Goal: Communication & Community: Answer question/provide support

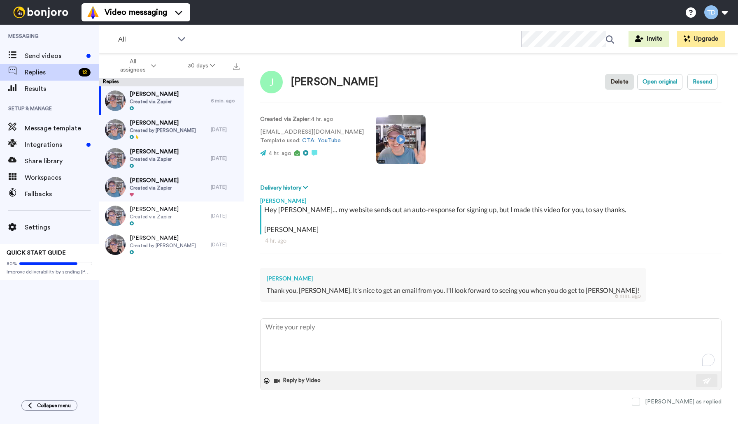
type textarea "I"
type textarea "x"
type textarea "I'"
type textarea "x"
type textarea "I'l"
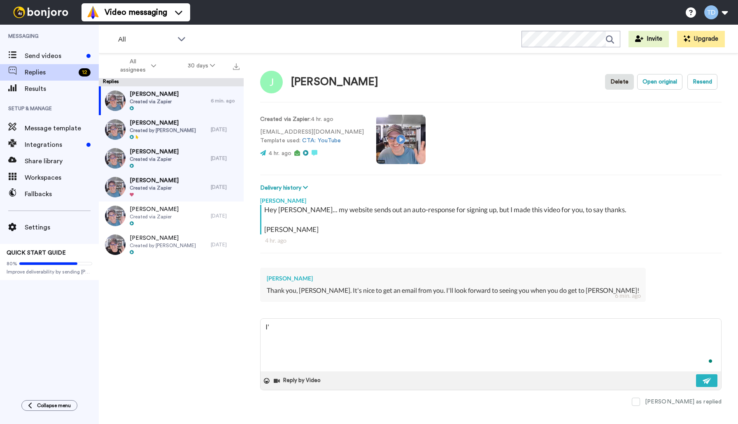
type textarea "x"
type textarea "I'll"
type textarea "x"
type textarea "I'll"
type textarea "x"
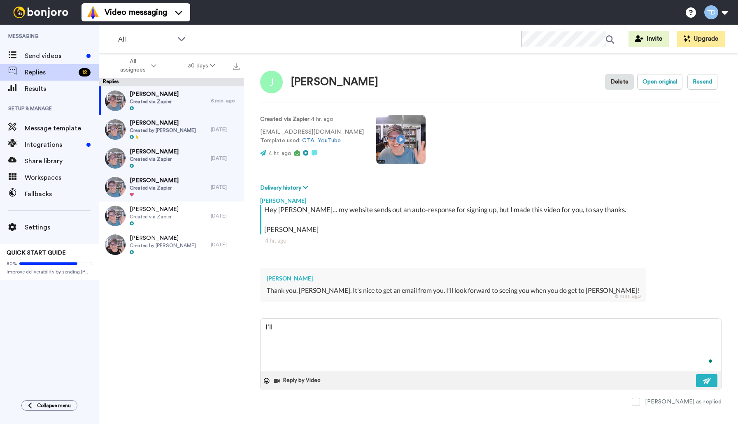
type textarea "I'll b"
type textarea "x"
type textarea "I'll be"
type textarea "x"
type textarea "I'll be"
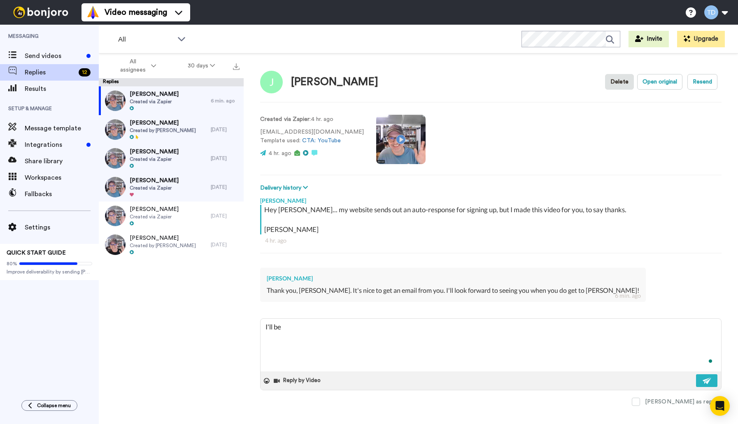
type textarea "x"
type textarea "I'll be b"
type textarea "x"
type textarea "I'll be ba"
type textarea "x"
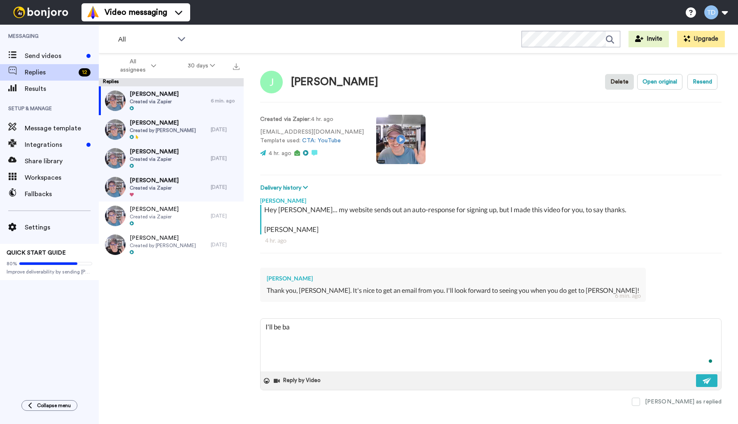
type textarea "I'll be bac"
type textarea "x"
type textarea "I'll be back"
type textarea "x"
type textarea "I'll be back"
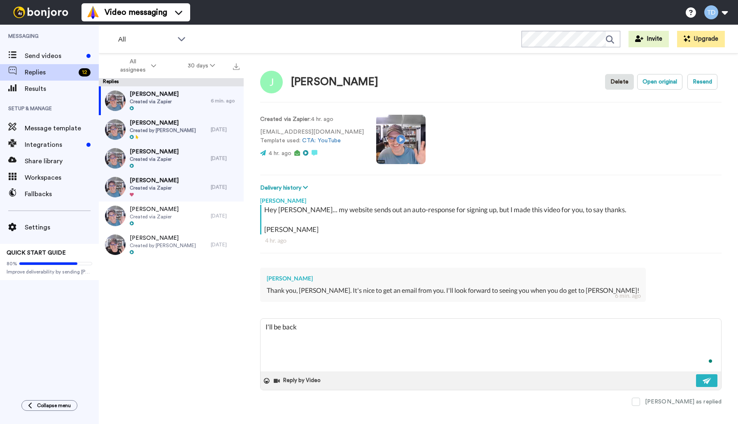
type textarea "x"
type textarea "I'll be back a"
type textarea "x"
type textarea "I'll be back ag"
type textarea "x"
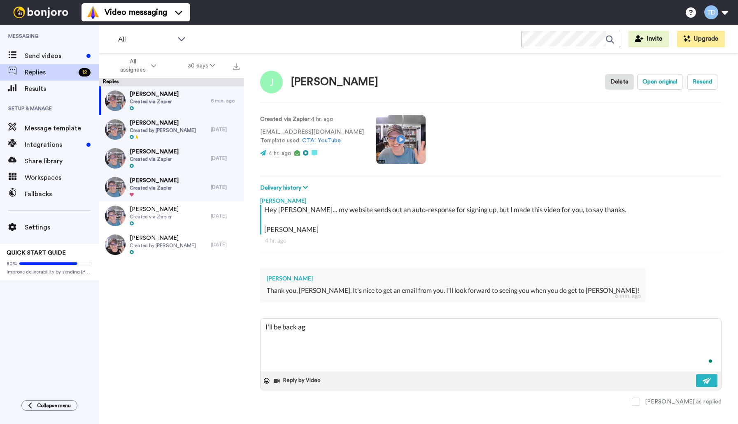
type textarea "I'll be back aga"
type textarea "x"
type textarea "I'll be back agai"
type textarea "x"
type textarea "I'll be back again"
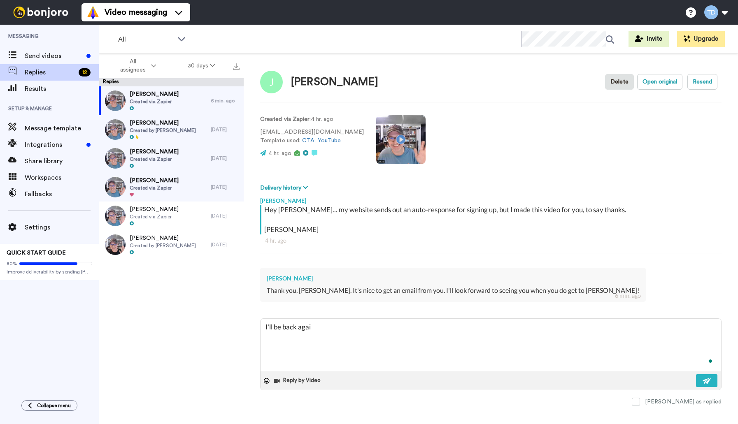
type textarea "x"
type textarea "I'll be back again"
type textarea "x"
type textarea "I'll be back again s"
type textarea "x"
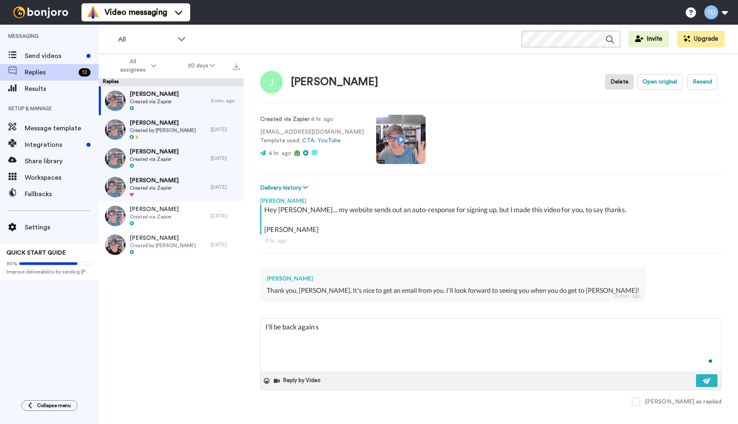
type textarea "I'll be back again so"
type textarea "x"
type textarea "I'll be back again [PERSON_NAME]"
type textarea "x"
type textarea "I'll be back again soon"
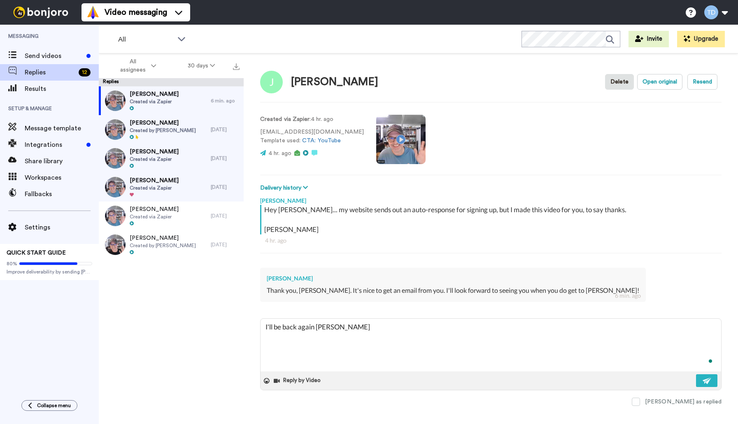
type textarea "x"
type textarea "I'll be back again soon"
type textarea "x"
type textarea "I'll be back again soon f"
type textarea "x"
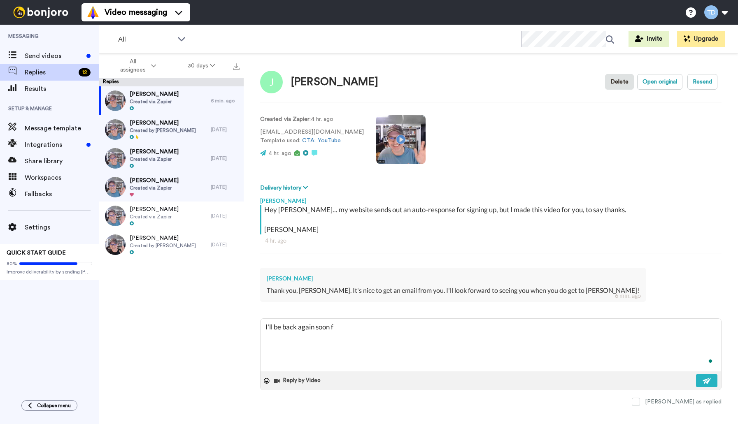
type textarea "I'll be back again soon fr"
type textarea "x"
type textarea "I'll be back again soon f"
type textarea "x"
type textarea "I'll be back again soon fo"
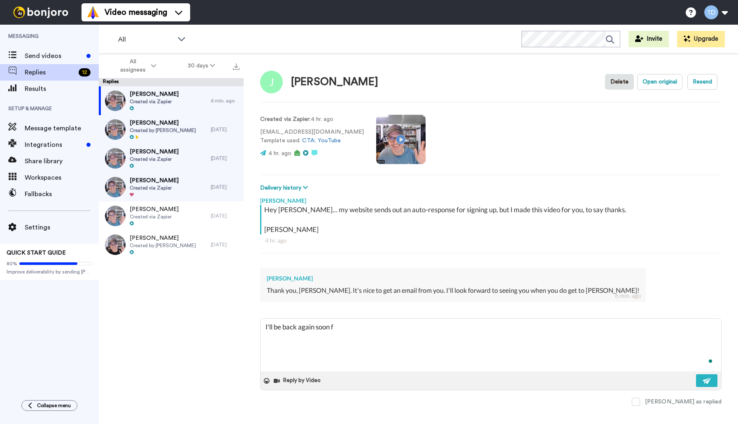
type textarea "x"
type textarea "I'll be back again soon for"
type textarea "x"
type textarea "I'll be back again soon for"
type textarea "x"
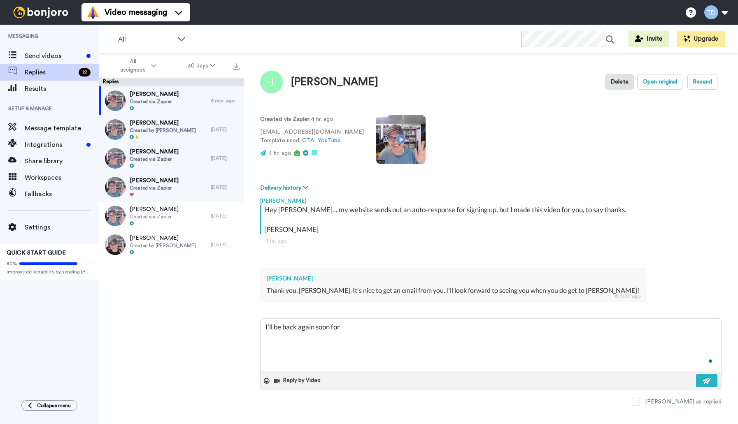
type textarea "I'll be back again soon for s"
type textarea "x"
type textarea "I'll be back again soon for su"
type textarea "x"
type textarea "I'll be back again soon for sur"
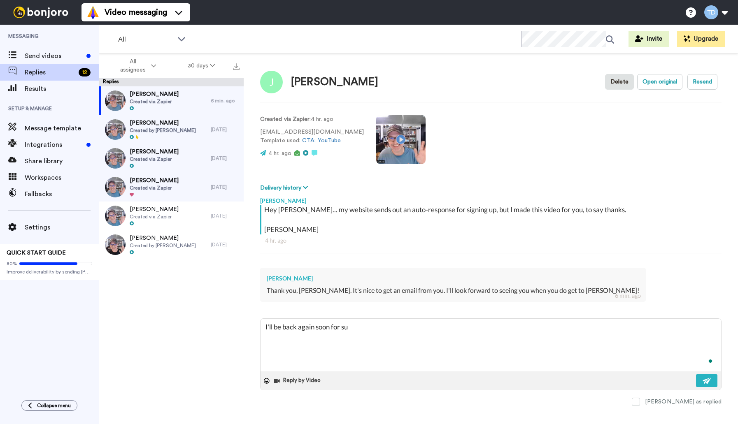
type textarea "x"
type textarea "I'll be back again soon for sure"
type textarea "x"
type textarea "I'll be back again soon for sure."
type textarea "x"
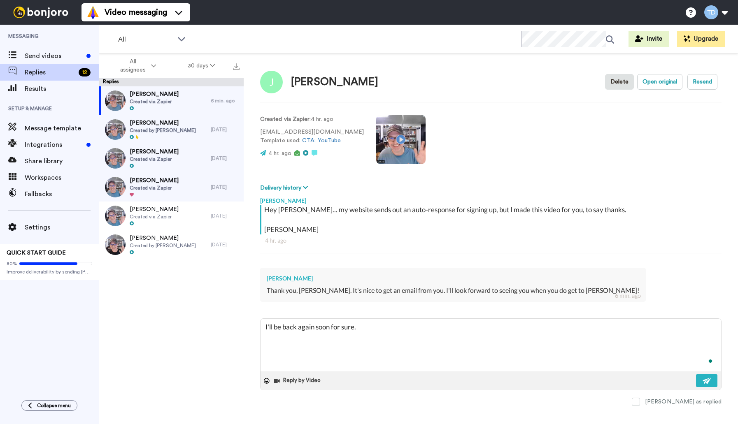
type textarea "I'll be back again soon for sure."
type textarea "x"
type textarea "I'll be back again soon for sure."
type textarea "x"
type textarea "I'll be back again soon for sure. I"
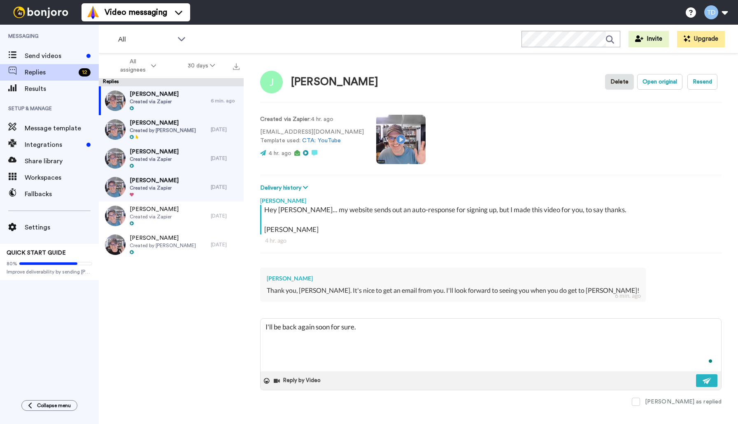
type textarea "x"
type textarea "I'll be back again soon for sure. I"
type textarea "x"
type textarea "I'll be back again soon for sure. I s"
type textarea "x"
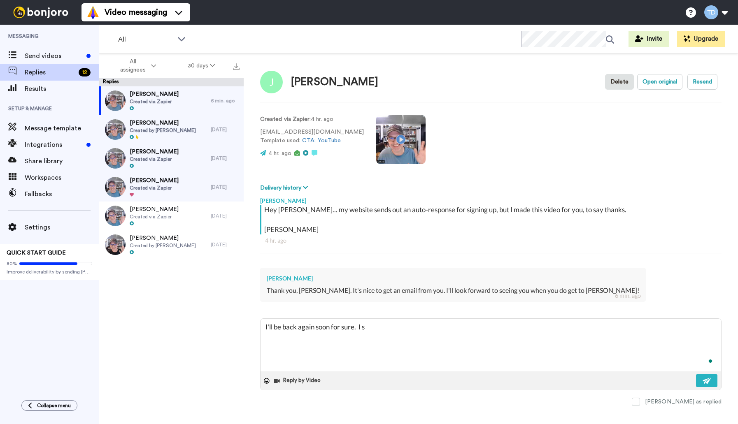
type textarea "I'll be back again soon for sure. I st"
type textarea "x"
type textarea "I'll be back again soon for sure. I sta"
type textarea "x"
type textarea "I'll be back again soon for sure. I star"
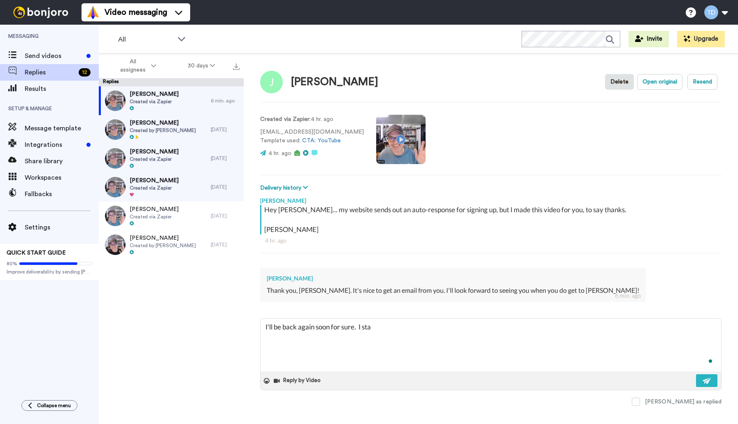
type textarea "x"
type textarea "I'll be back again soon for sure. I start"
type textarea "x"
type textarea "I'll be back again soon for sure. I starte"
type textarea "x"
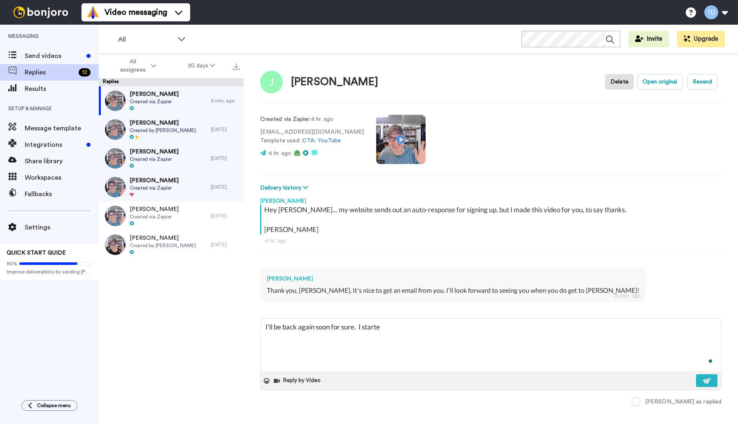
type textarea "I'll be back again soon for sure. I started"
type textarea "x"
type textarea "I'll be back again soon for sure. I started"
type textarea "x"
type textarea "I'll be back again soon for sure. I started m"
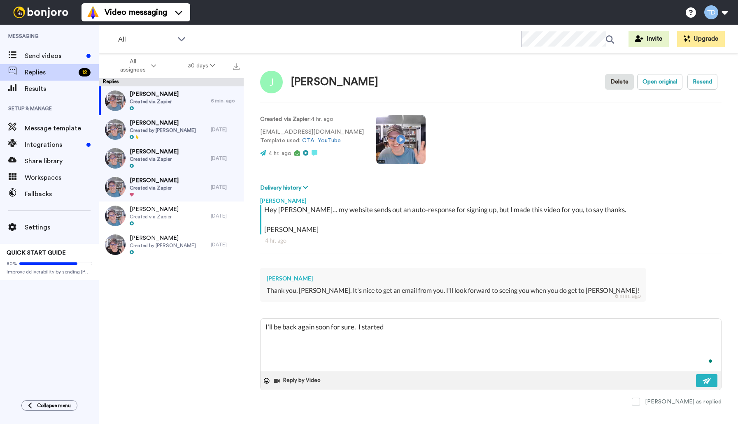
type textarea "x"
type textarea "I'll be back again soon for sure. I started my"
type textarea "x"
type textarea "I'll be back again soon for sure. I started my"
type textarea "x"
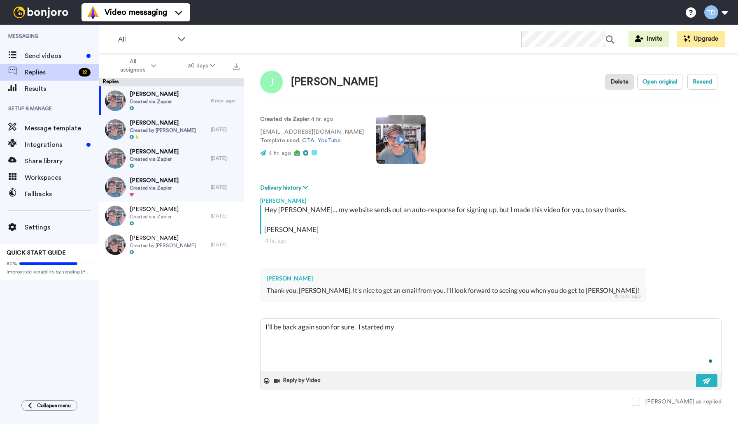
type textarea "I'll be back again soon for sure. I started my c"
type textarea "x"
type textarea "I'll be back again soon for sure. I started my co"
type textarea "x"
type textarea "I'll be back again soon for sure. I started my com"
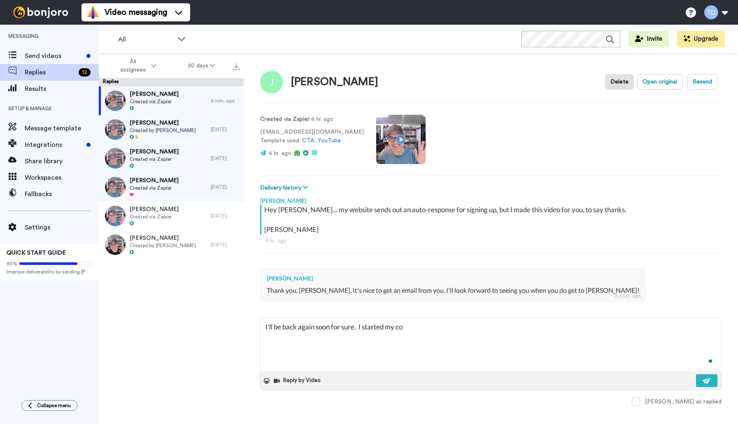
type textarea "x"
type textarea "I'll be back again soon for sure. I started my come"
type textarea "x"
type textarea "I'll be back again soon for sure. I started my comed"
type textarea "x"
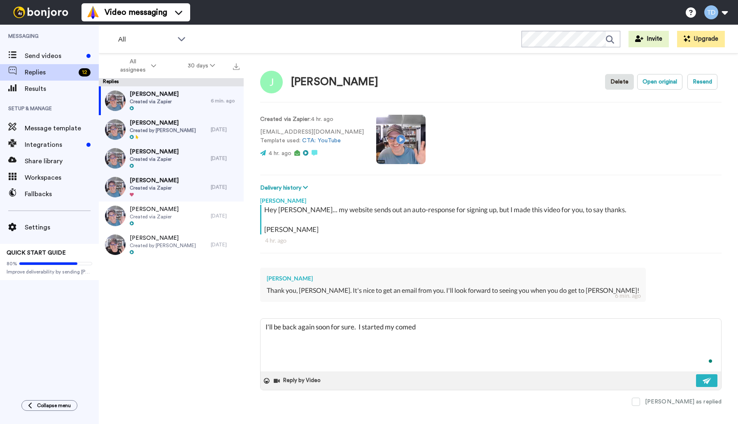
type textarea "I'll be back again soon for sure. I started my comedy"
type textarea "x"
type textarea "I'll be back again soon for sure. I started my comedy"
type textarea "x"
type textarea "I'll be back again soon for sure. I started my comedy c"
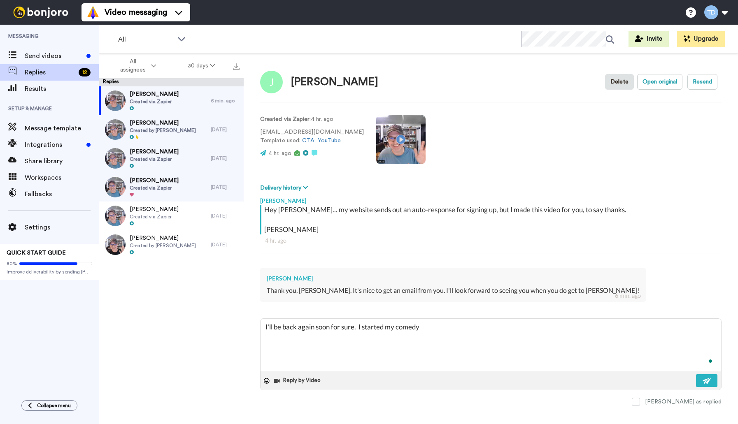
type textarea "x"
type textarea "I'll be back again soon for sure. I started my comedy ca"
type textarea "x"
type textarea "I'll be back again soon for sure. I started my comedy car"
type textarea "x"
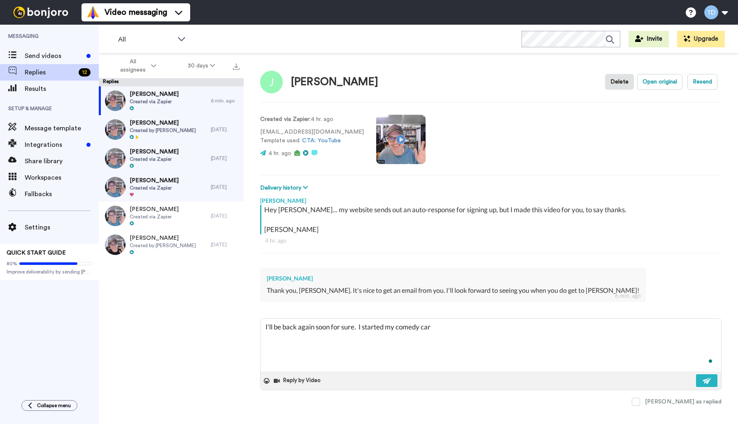
type textarea "I'll be back again soon for sure. I started my comedy care"
type textarea "x"
type textarea "I'll be back again soon for sure. I started my comedy caree"
type textarea "x"
type textarea "I'll be back again soon for sure. I started my comedy career"
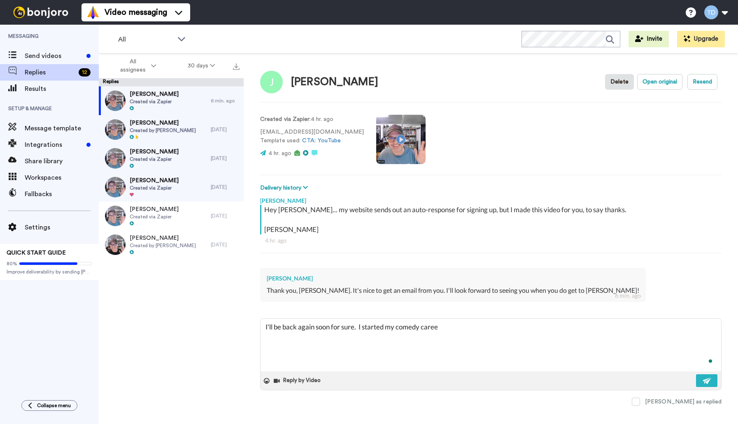
type textarea "x"
type textarea "I'll be back again soon for sure. I started my comedy career"
type textarea "x"
type textarea "I'll be back again soon for sure. I started my comedy career i"
type textarea "x"
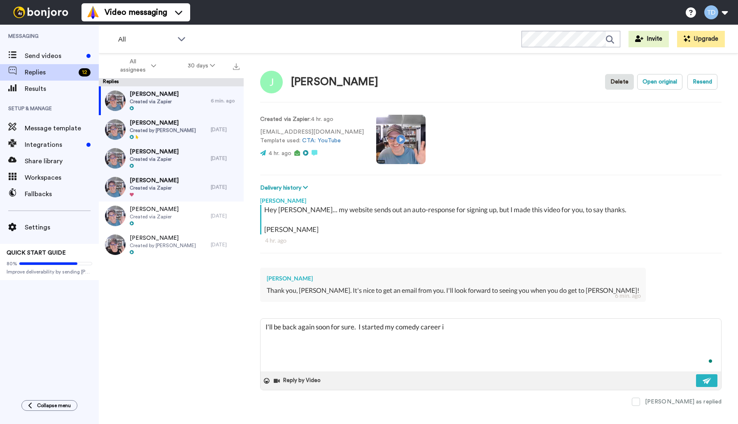
type textarea "I'll be back again soon for sure. I started my comedy career in"
type textarea "x"
type textarea "I'll be back again soon for sure. I started my comedy career in"
type textarea "x"
type textarea "I'll be back again soon for sure. I started my comedy career in N"
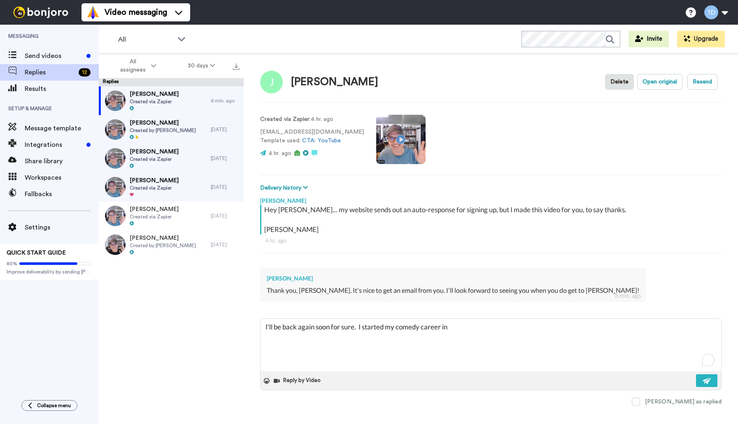
type textarea "x"
type textarea "I'll be back again soon for sure. I started my comedy career in [GEOGRAPHIC_DAT…"
type textarea "x"
type textarea "I'll be back again soon for sure. I started my comedy career in [GEOGRAPHIC_DAT…"
type textarea "x"
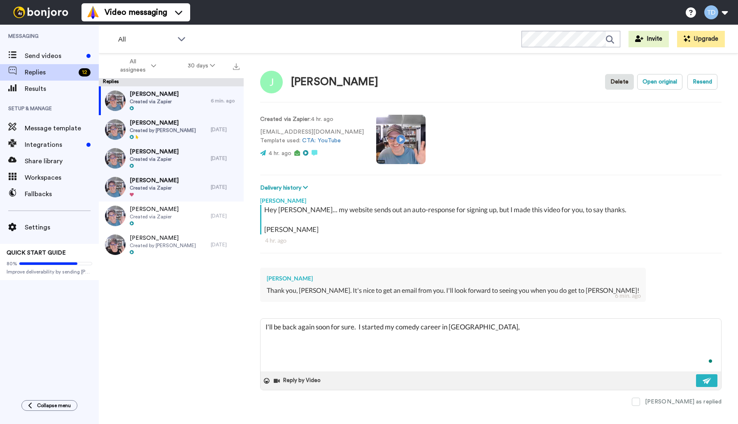
type textarea "I'll be back again soon for sure. I started my comedy career in [GEOGRAPHIC_DAT…"
type textarea "x"
type textarea "I'll be back again soon for sure. I started my comedy career in [GEOGRAPHIC_DAT…"
type textarea "x"
type textarea "I'll be back again soon for sure. I started my comedy career in [GEOGRAPHIC_DAT…"
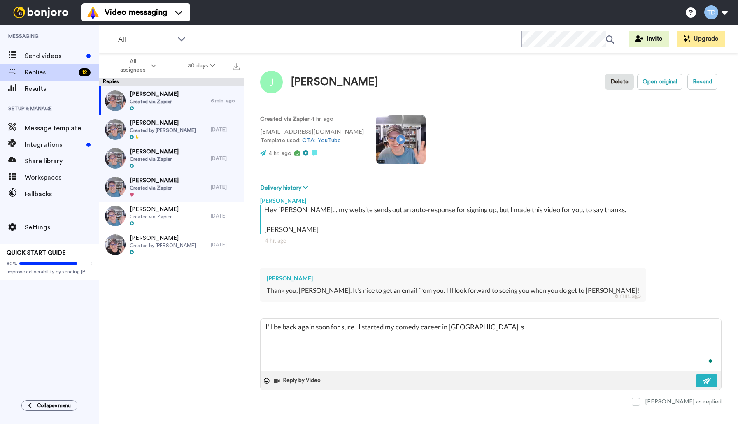
type textarea "x"
type textarea "I'll be back again soon for sure. I started my comedy career in [GEOGRAPHIC_DAT…"
type textarea "x"
type textarea "I'll be back again soon for sure. I started my comedy career in [GEOGRAPHIC_DAT…"
type textarea "x"
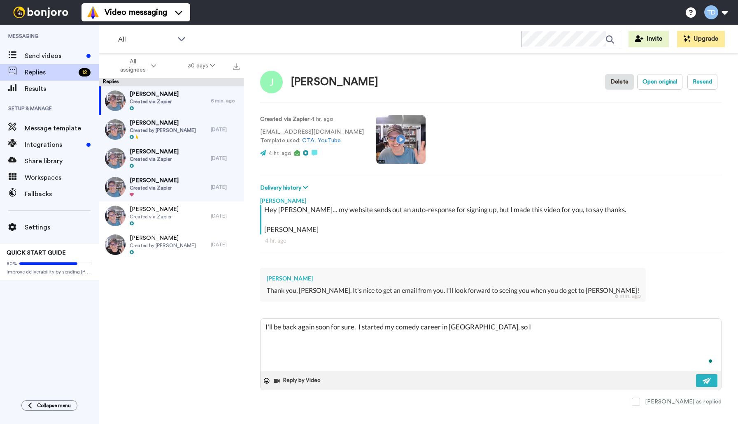
type textarea "I'll be back again soon for sure. I started my comedy career in [GEOGRAPHIC_DAT…"
type textarea "x"
type textarea "I'll be back again soon for sure. I started my comedy career in [GEOGRAPHIC_DAT…"
type textarea "x"
type textarea "I'll be back again soon for sure. I started my comedy career in [GEOGRAPHIC_DAT…"
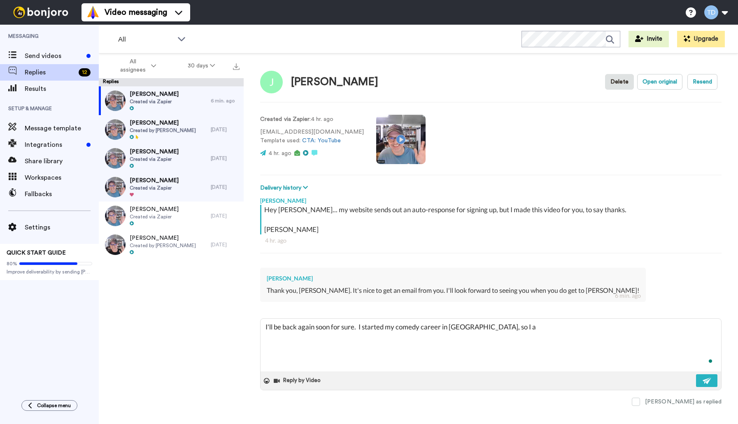
type textarea "x"
type textarea "I'll be back again soon for sure. I started my comedy career in [GEOGRAPHIC_DAT…"
type textarea "x"
type textarea "I'll be back again soon for sure. I started my comedy career in [GEOGRAPHIC_DAT…"
type textarea "x"
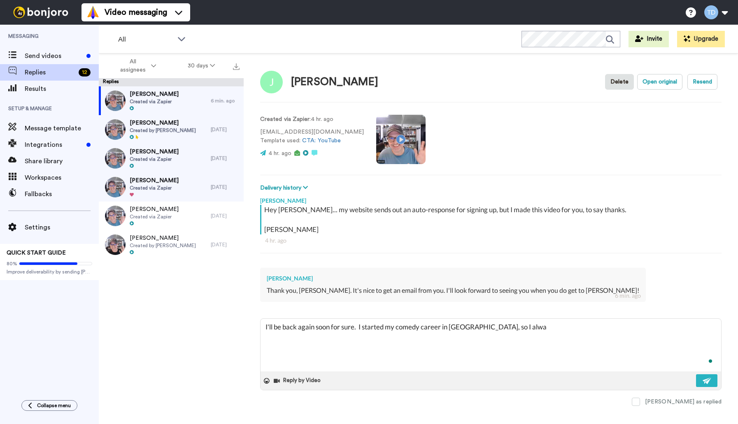
type textarea "I'll be back again soon for sure. I started my comedy career in [GEOGRAPHIC_DAT…"
type textarea "x"
type textarea "I'll be back again soon for sure. I started my comedy career in [GEOGRAPHIC_DAT…"
type textarea "x"
type textarea "I'll be back again soon for sure. I started my comedy career in [GEOGRAPHIC_DAT…"
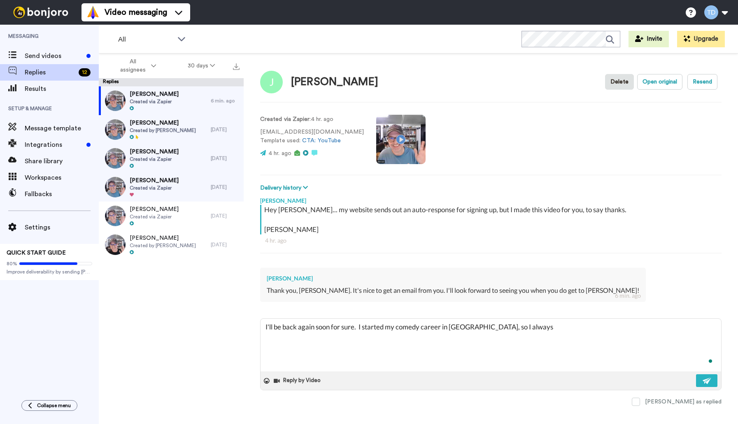
type textarea "x"
type textarea "I'll be back again soon for sure. I started my comedy career in [GEOGRAPHIC_DAT…"
type textarea "x"
type textarea "I'll be back again soon for sure. I started my comedy career in [GEOGRAPHIC_DAT…"
type textarea "x"
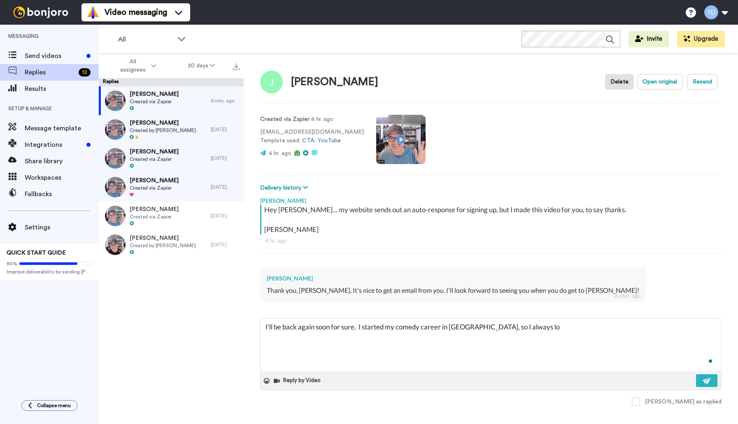
type textarea "I'll be back again soon for sure. I started my comedy career in [GEOGRAPHIC_DAT…"
type textarea "x"
type textarea "I'll be back again soon for sure. I started my comedy career in [GEOGRAPHIC_DAT…"
type textarea "x"
type textarea "I'll be back again soon for sure. I started my comedy career in [GEOGRAPHIC_DAT…"
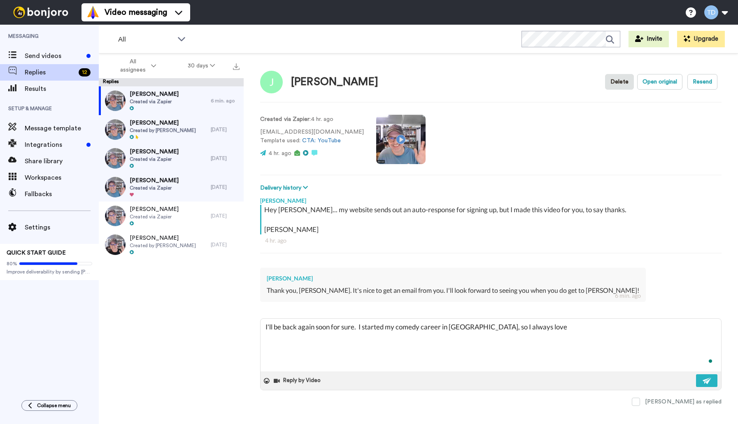
type textarea "x"
type textarea "I'll be back again soon for sure. I started my comedy career in [GEOGRAPHIC_DAT…"
type textarea "x"
type textarea "I'll be back again soon for sure. I started my comedy career in [GEOGRAPHIC_DAT…"
type textarea "x"
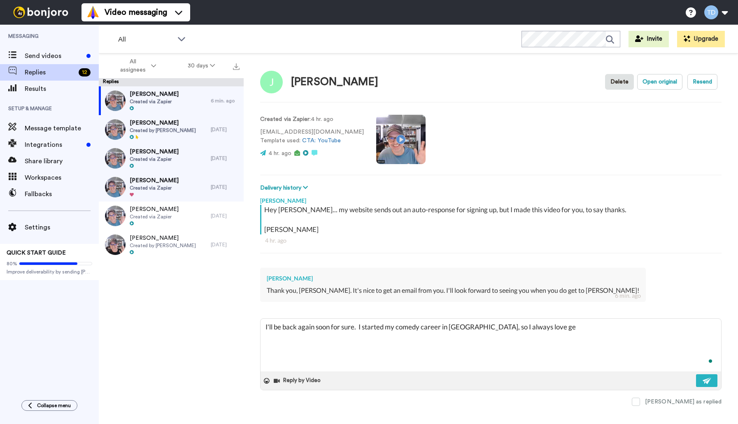
type textarea "I'll be back again soon for sure. I started my comedy career in [GEOGRAPHIC_DAT…"
type textarea "x"
type textarea "I'll be back again soon for sure. I started my comedy career in [GEOGRAPHIC_DAT…"
type textarea "x"
type textarea "I'll be back again soon for sure. I started my comedy career in [GEOGRAPHIC_DAT…"
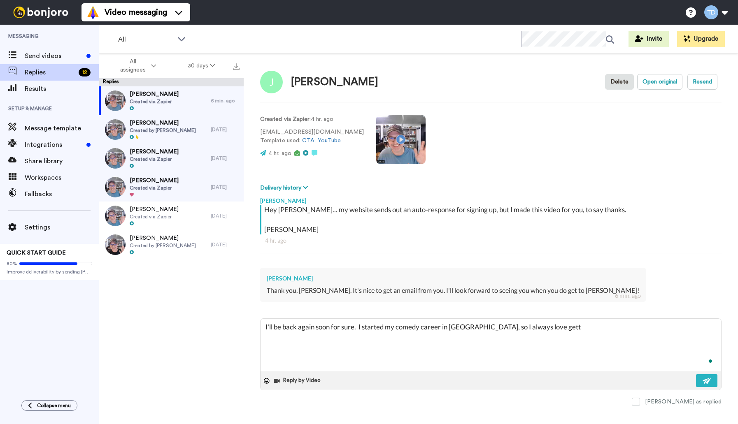
type textarea "x"
type textarea "I'll be back again soon for sure. I started my comedy career in [GEOGRAPHIC_DAT…"
type textarea "x"
type textarea "I'll be back again soon for sure. I started my comedy career in [GEOGRAPHIC_DAT…"
type textarea "x"
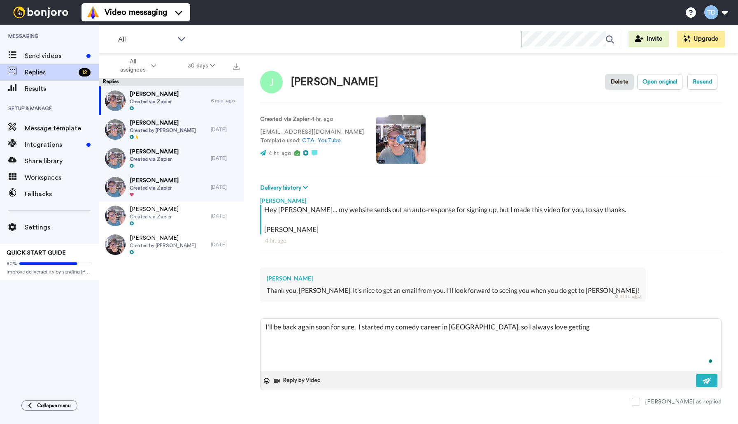
type textarea "I'll be back again soon for sure. I started my comedy career in [GEOGRAPHIC_DAT…"
type textarea "x"
type textarea "I'll be back again soon for sure. I started my comedy career in [GEOGRAPHIC_DAT…"
type textarea "x"
type textarea "I'll be back again soon for sure. I started my comedy career in [GEOGRAPHIC_DAT…"
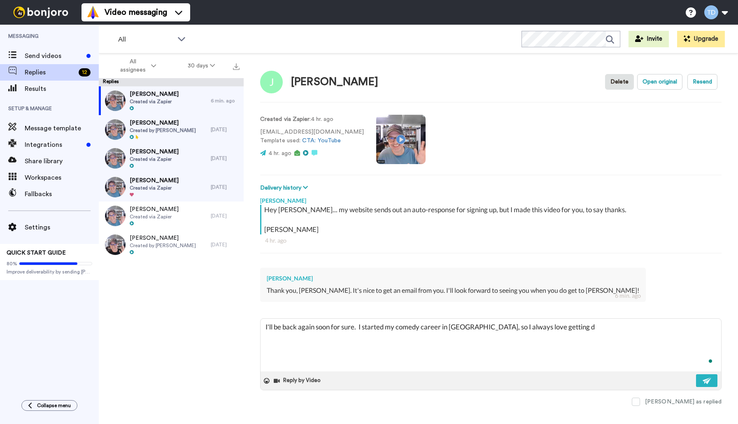
type textarea "x"
type textarea "I'll be back again soon for sure. I started my comedy career in [GEOGRAPHIC_DAT…"
type textarea "x"
type textarea "I'll be back again soon for sure. I started my comedy career in [GEOGRAPHIC_DAT…"
type textarea "x"
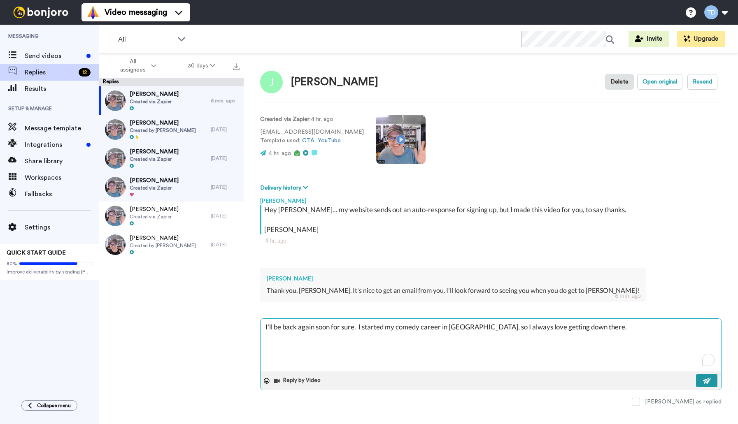
click at [707, 379] on img at bounding box center [706, 381] width 9 height 7
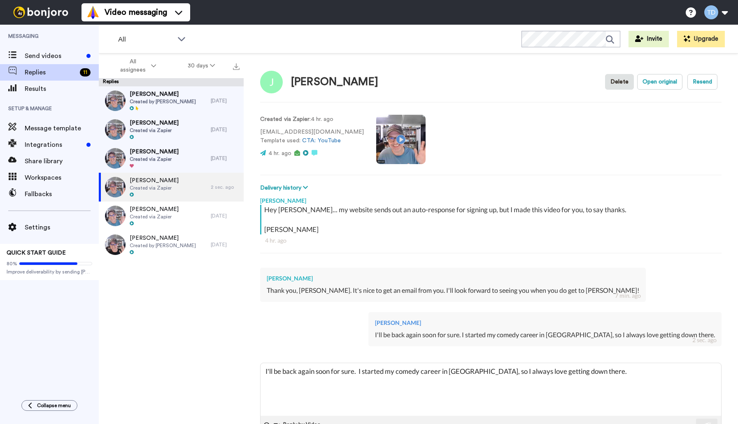
click at [514, 86] on div "[PERSON_NAME] Open original Resend" at bounding box center [490, 82] width 461 height 24
